Goal: Information Seeking & Learning: Learn about a topic

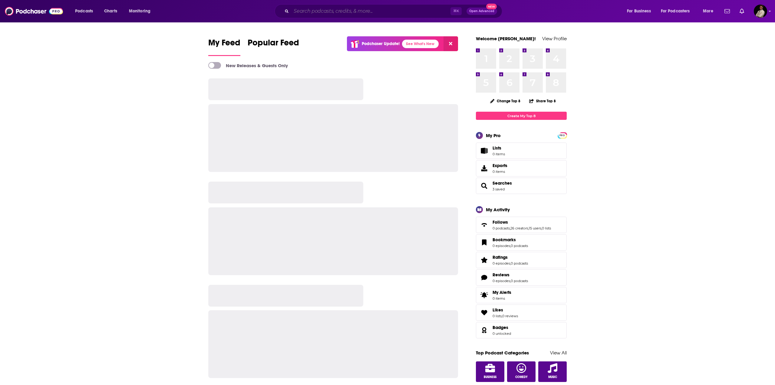
click at [365, 11] on input "Search podcasts, credits, & more..." at bounding box center [370, 11] width 159 height 10
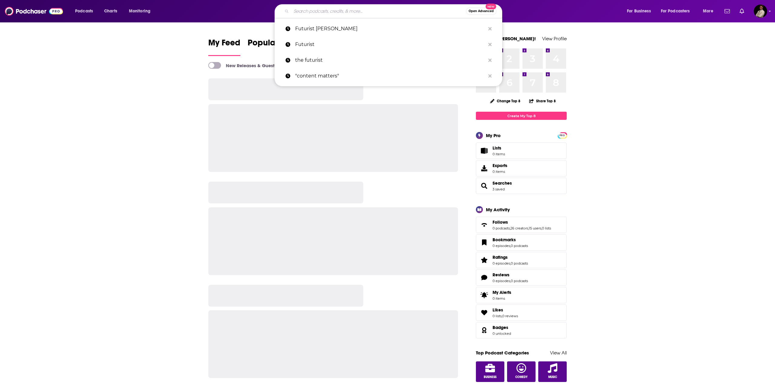
paste input "What's Up with Tech?"
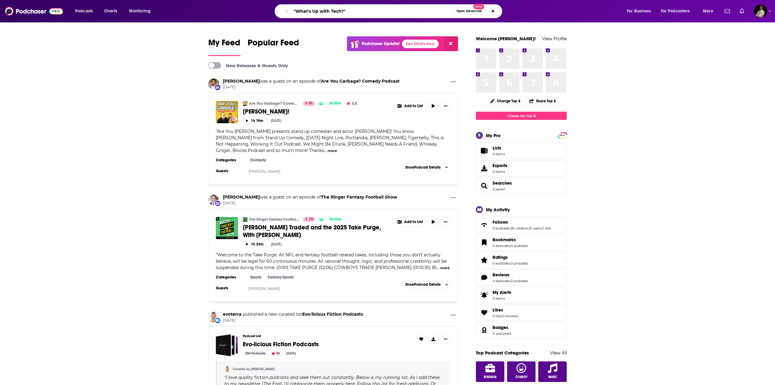
type input ""What's Up with Tech?""
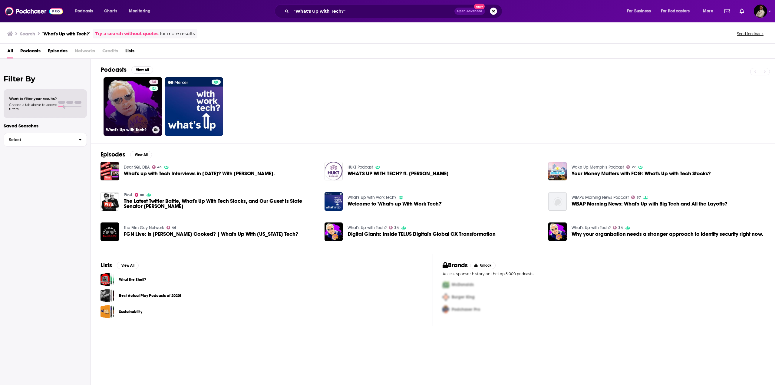
click at [135, 91] on link "34 What's Up with Tech?" at bounding box center [132, 106] width 59 height 59
